Goal: Information Seeking & Learning: Learn about a topic

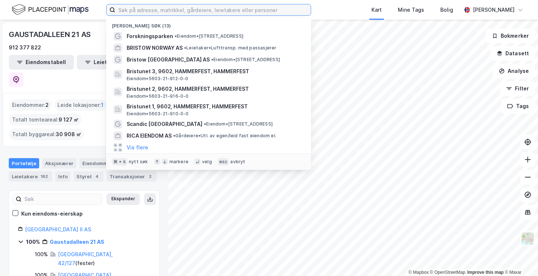
click at [136, 11] on input at bounding box center [212, 9] width 195 height 11
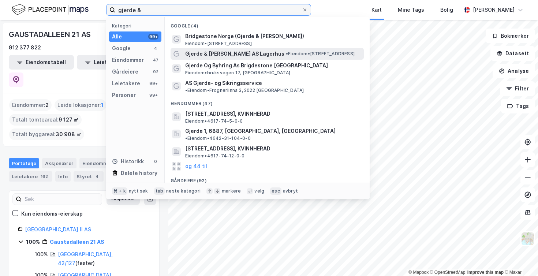
type input "gjerde &"
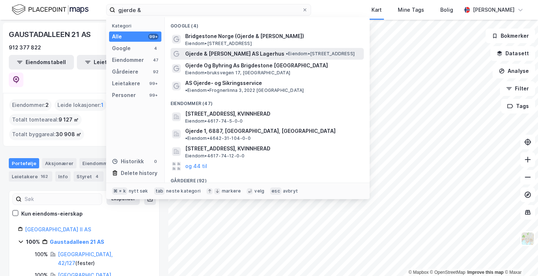
click at [214, 54] on span "Gjerde & [PERSON_NAME] AS Lagerhus" at bounding box center [234, 53] width 99 height 9
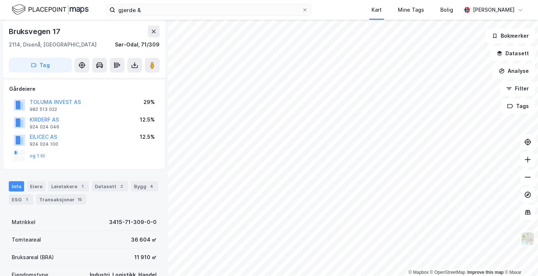
scroll to position [37, 0]
click at [19, 195] on div "ESG 1" at bounding box center [21, 200] width 25 height 10
